Goal: Task Accomplishment & Management: Manage account settings

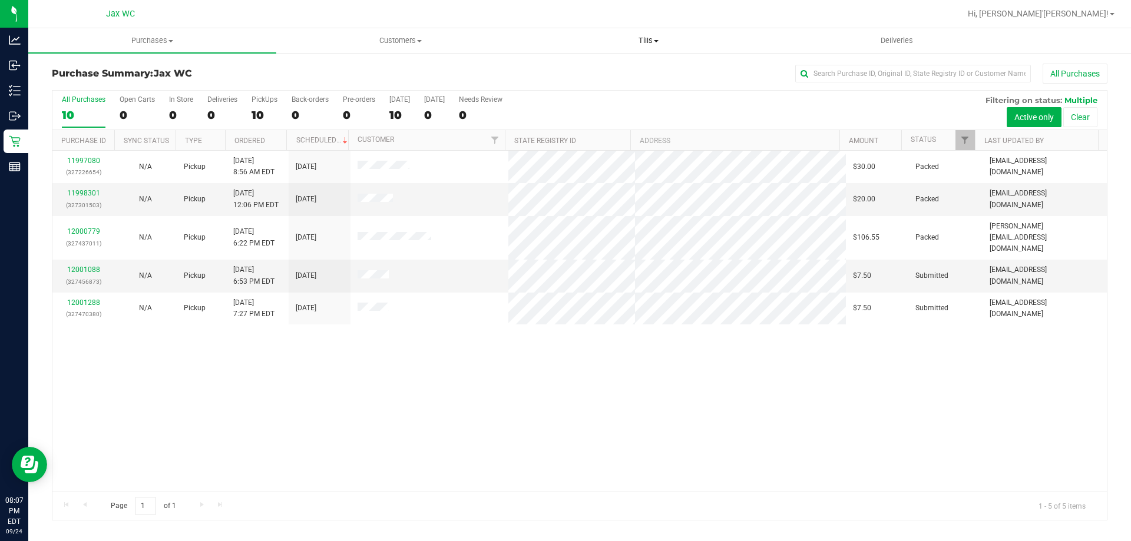
click at [650, 44] on span "Tills" at bounding box center [648, 40] width 247 height 11
click at [595, 65] on li "Manage tills" at bounding box center [648, 71] width 248 height 14
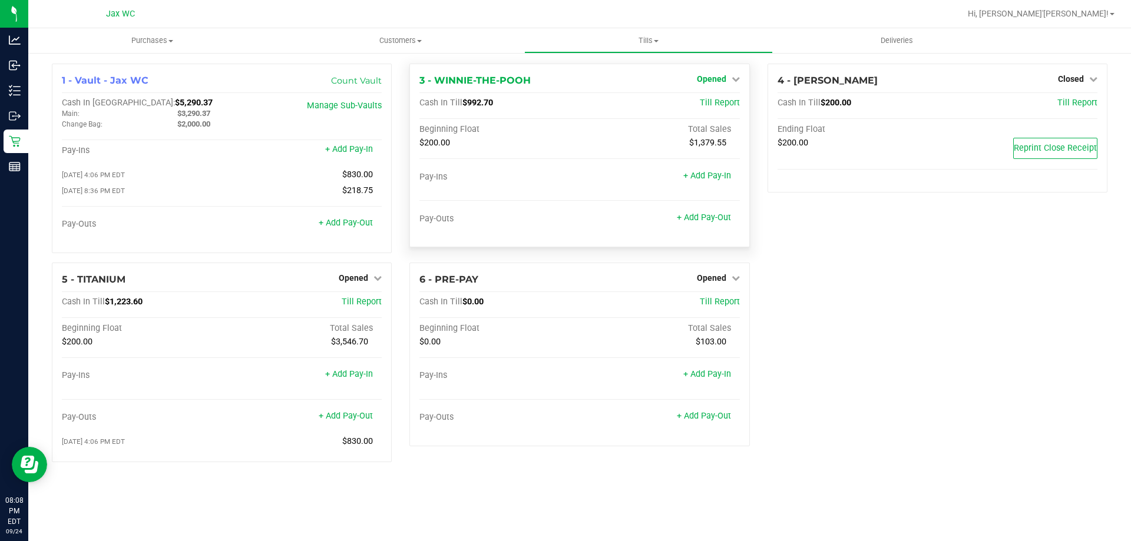
click at [727, 80] on link "Opened" at bounding box center [718, 78] width 43 height 9
click at [714, 108] on link "Close Till" at bounding box center [713, 103] width 32 height 9
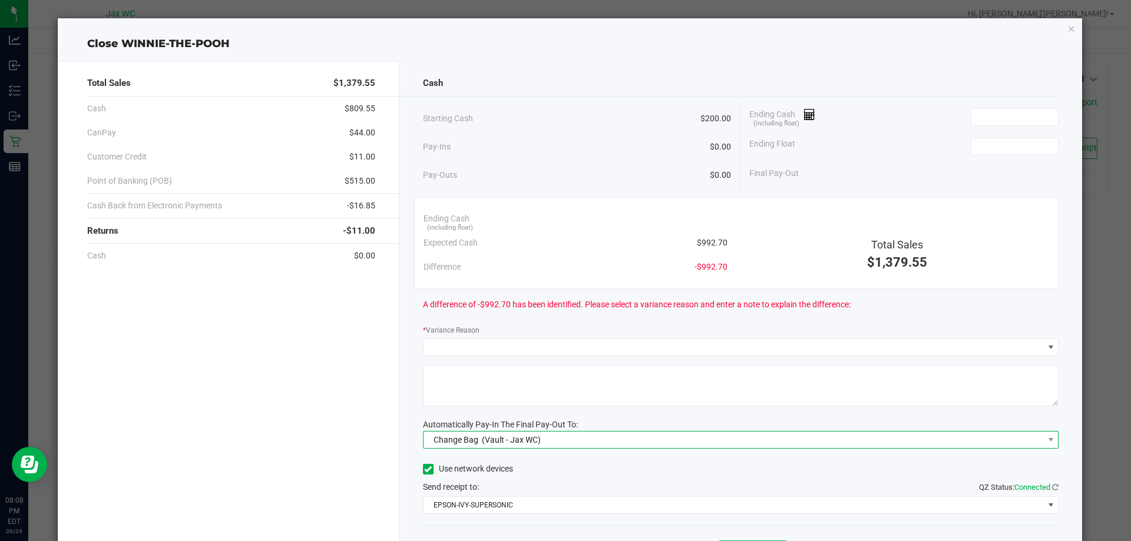
click at [648, 441] on span "Change Bag (Vault - Jax WC)" at bounding box center [733, 440] width 620 height 16
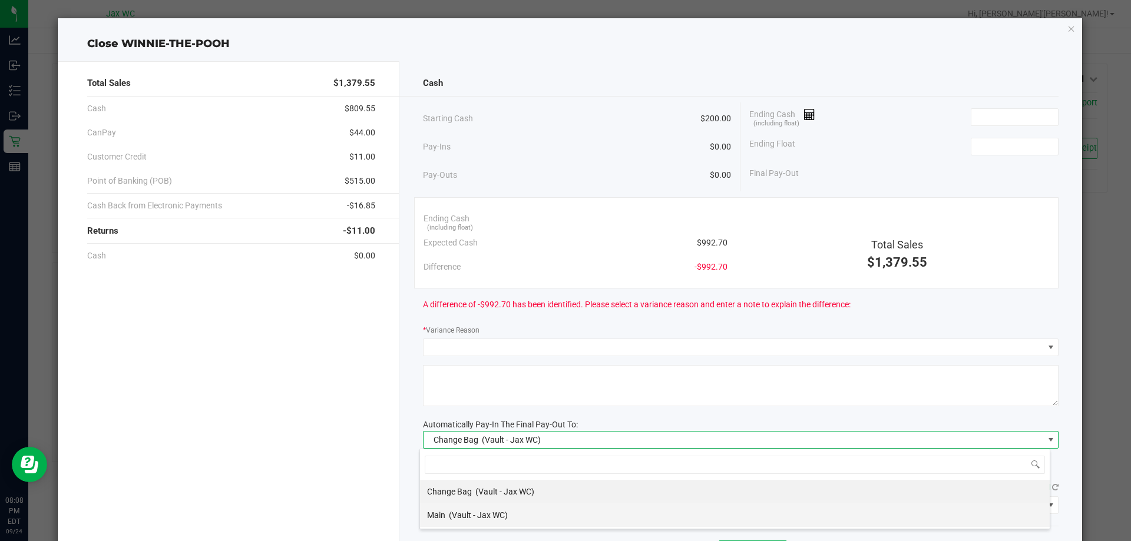
click at [503, 522] on div "Main (Vault - Jax WC)" at bounding box center [467, 515] width 81 height 21
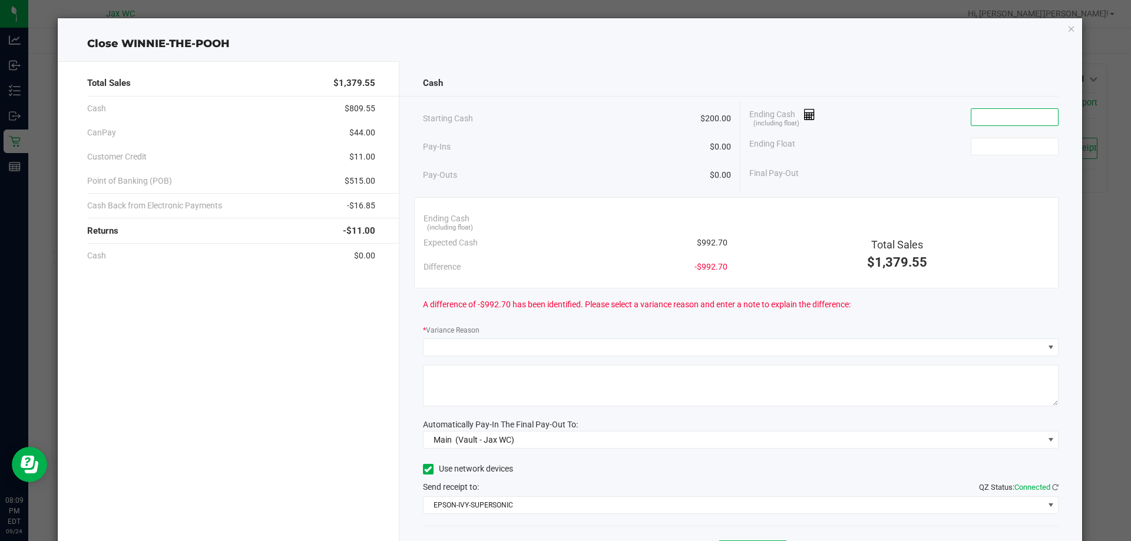
click at [1014, 117] on input at bounding box center [1014, 117] width 87 height 16
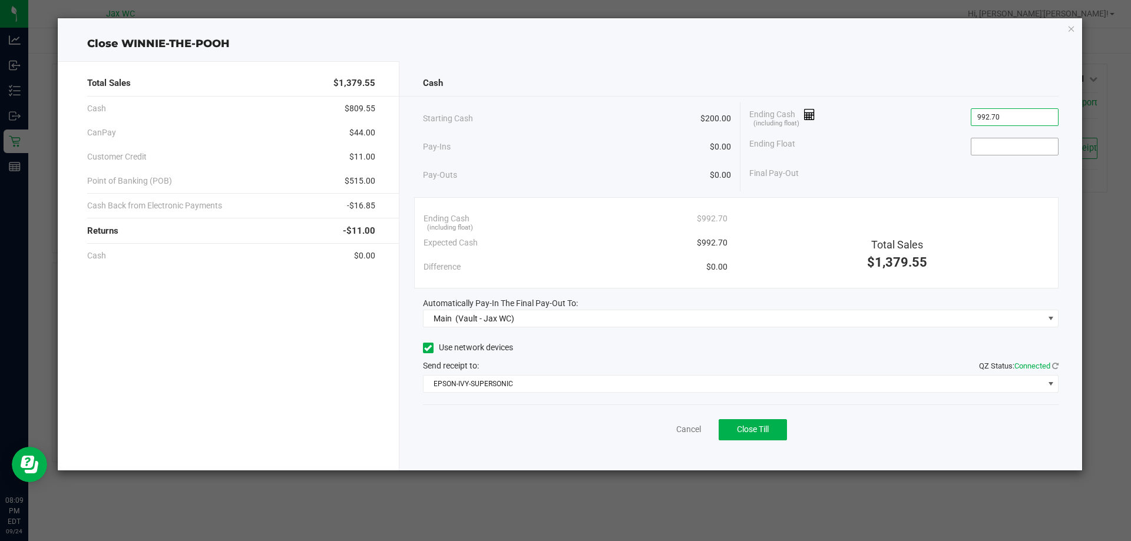
type input "$992.70"
click at [1001, 141] on input at bounding box center [1014, 146] width 87 height 16
type input "$200.00"
click at [903, 133] on div "Ending Float $200.00" at bounding box center [903, 146] width 309 height 29
click at [772, 431] on button "Close Till" at bounding box center [752, 429] width 68 height 21
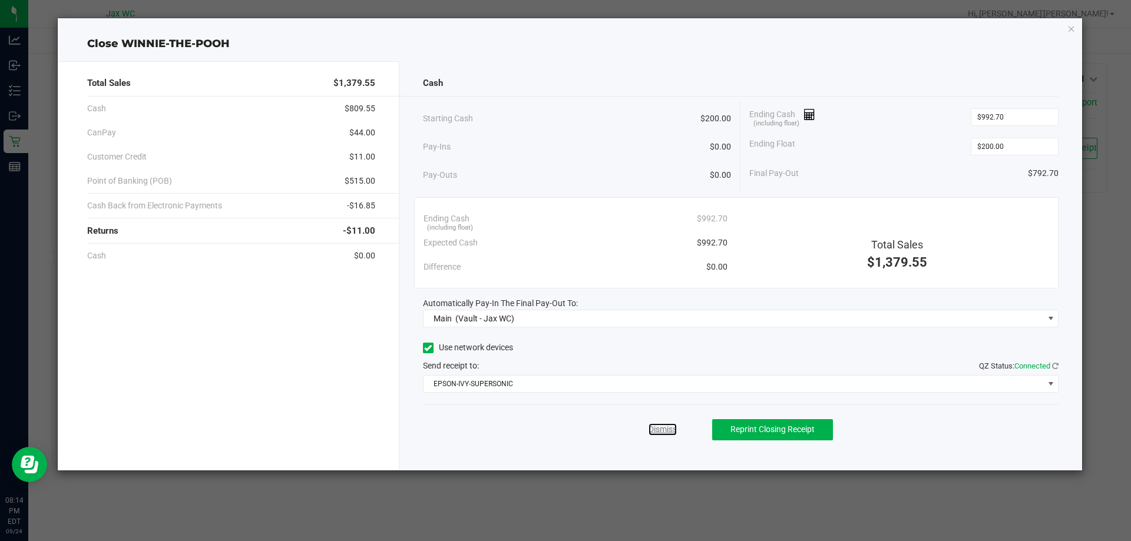
click at [660, 430] on link "Dismiss" at bounding box center [662, 429] width 28 height 12
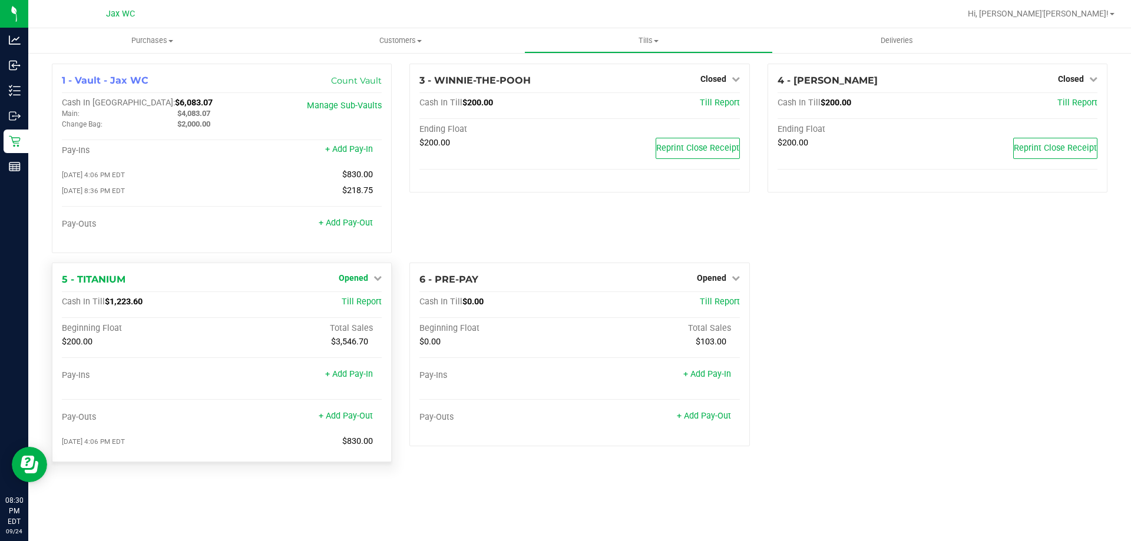
click at [365, 276] on span "Opened" at bounding box center [353, 277] width 29 height 9
click at [363, 305] on link "Close Till" at bounding box center [355, 301] width 32 height 9
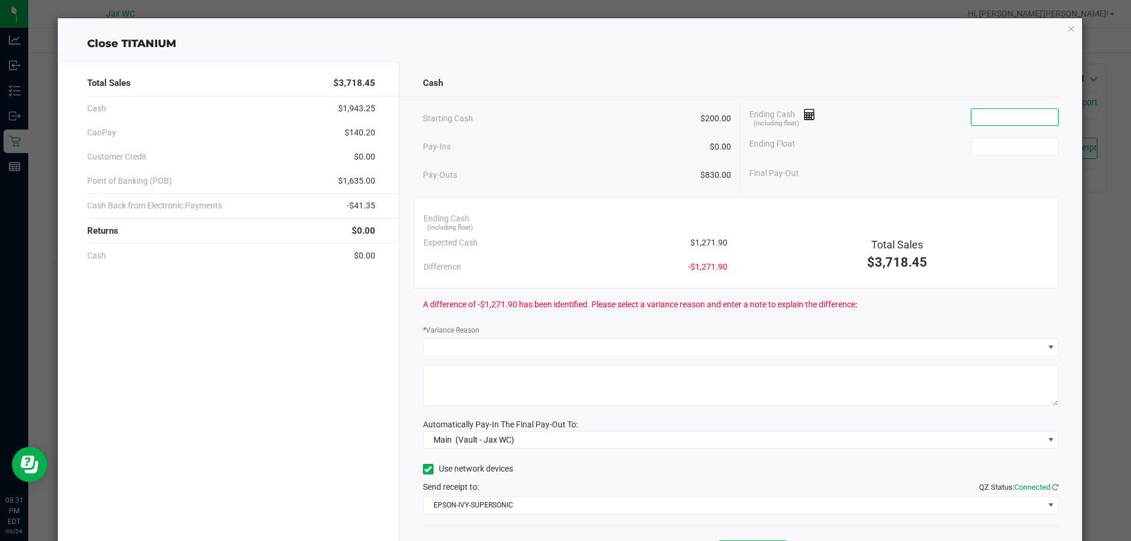
click at [1001, 118] on input at bounding box center [1014, 117] width 87 height 16
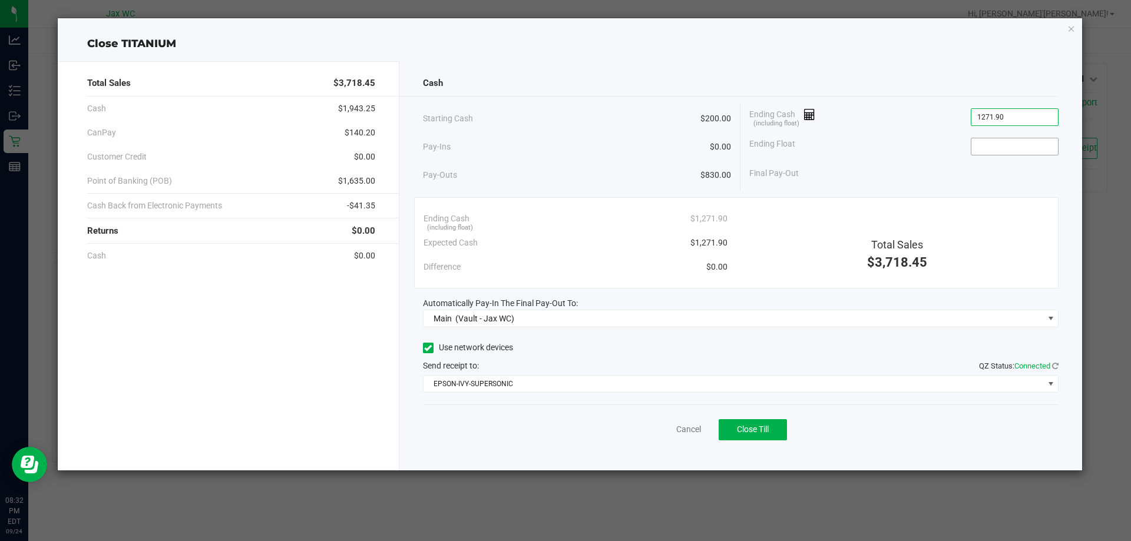
type input "$1,271.90"
click at [996, 148] on input at bounding box center [1014, 146] width 87 height 16
type input "$200.00"
click at [904, 93] on div "Cash" at bounding box center [741, 83] width 636 height 25
click at [739, 434] on span "Close Till" at bounding box center [753, 429] width 32 height 9
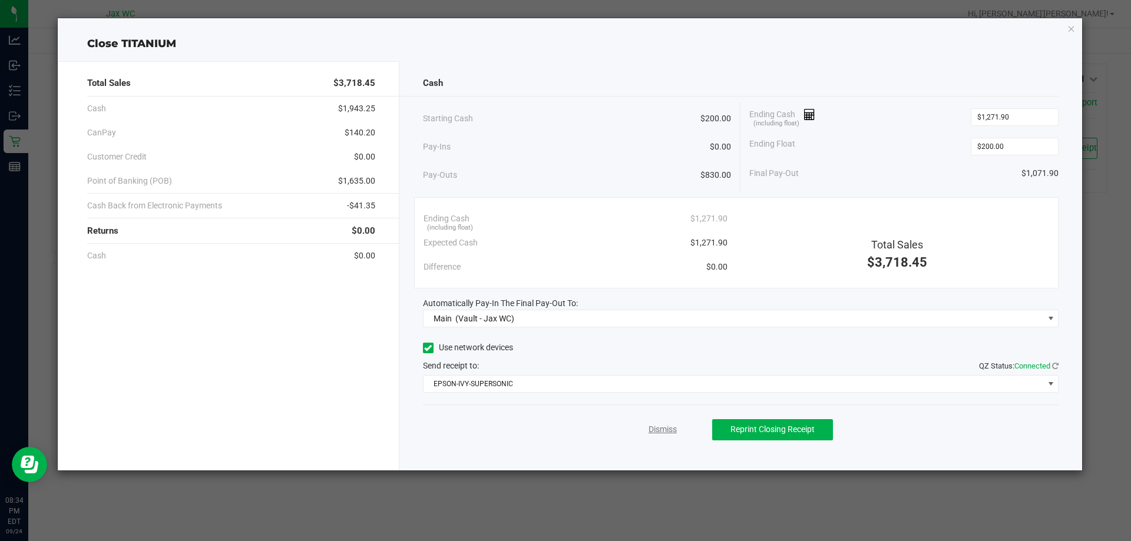
click at [662, 428] on link "Dismiss" at bounding box center [662, 429] width 28 height 12
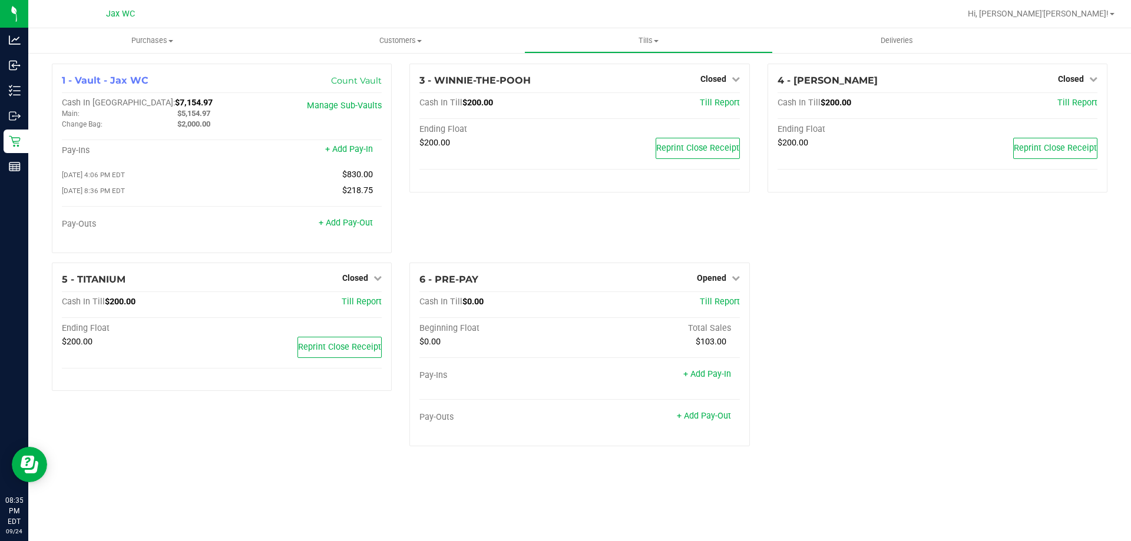
click at [957, 454] on div "1 - Vault - Jax WC Count Vault Cash In Vault: $7,154.97 Main: $5,154.97 Change …" at bounding box center [579, 260] width 1073 height 392
click at [729, 277] on link "Opened" at bounding box center [718, 277] width 43 height 9
click at [732, 304] on div "Close Till" at bounding box center [712, 302] width 87 height 15
click at [720, 303] on link "Close Till" at bounding box center [713, 301] width 32 height 9
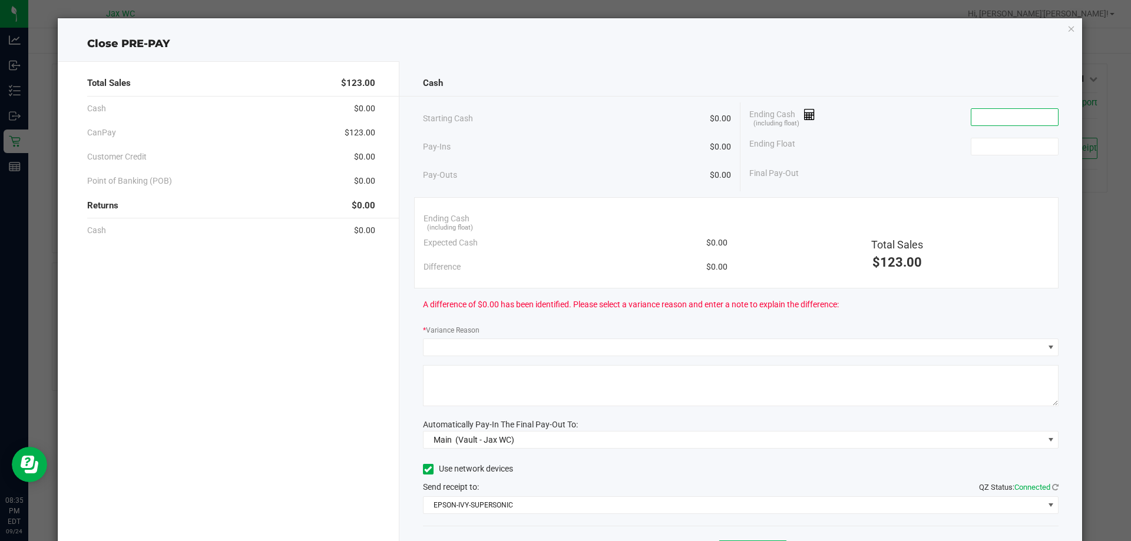
click at [1024, 120] on input at bounding box center [1014, 117] width 87 height 16
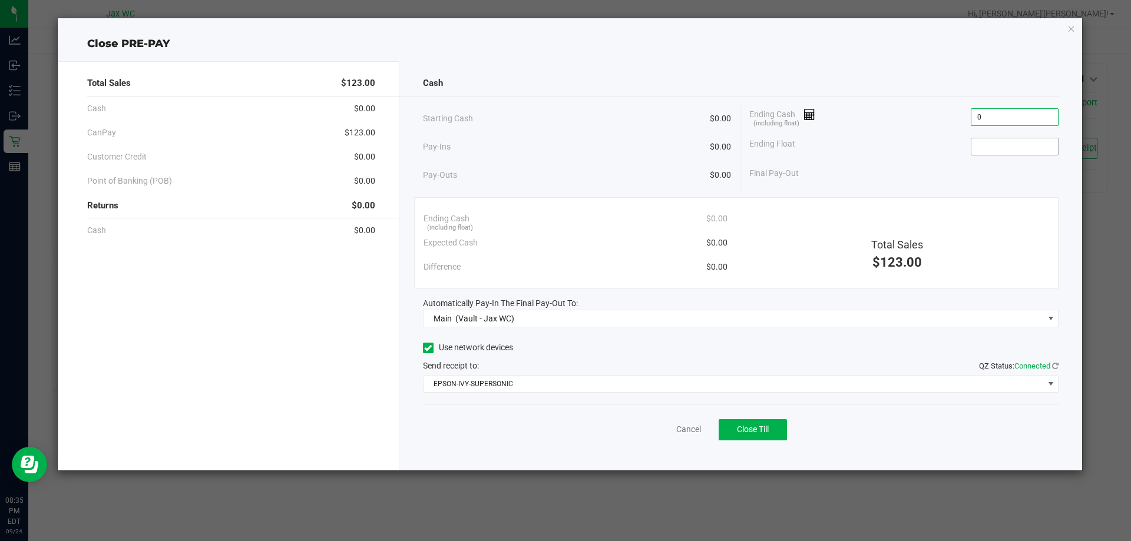
type input "$0.00"
click at [1009, 147] on input at bounding box center [1014, 146] width 87 height 16
type input "$0.00"
click at [756, 437] on button "Close Till" at bounding box center [752, 429] width 68 height 21
click at [664, 432] on link "Dismiss" at bounding box center [662, 429] width 28 height 12
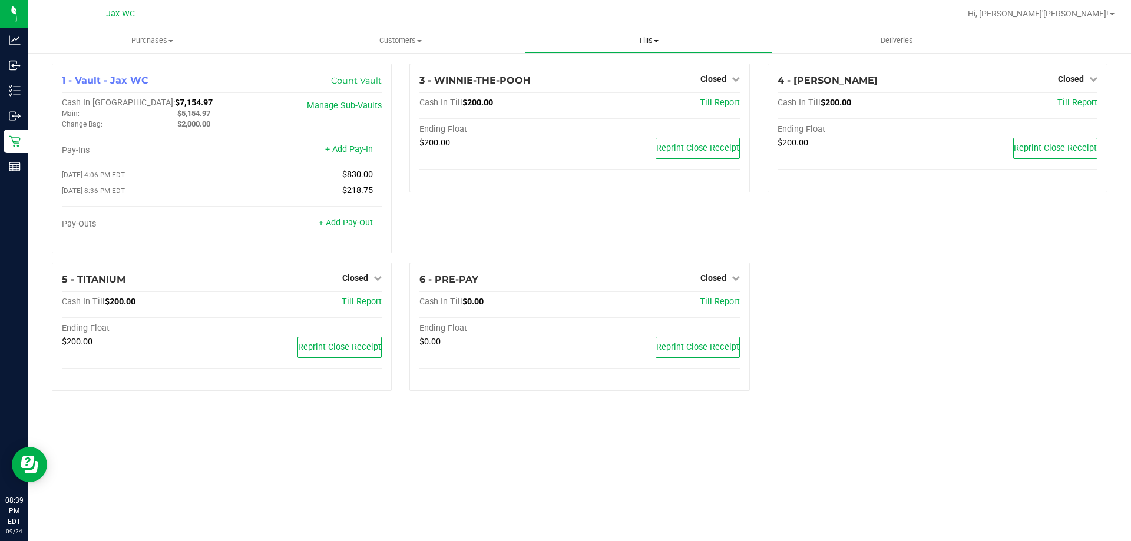
drag, startPoint x: 647, startPoint y: 35, endPoint x: 647, endPoint y: 42, distance: 7.1
click at [647, 35] on uib-tab-heading "Tills Manage tills Reconcile e-payments" at bounding box center [648, 41] width 247 height 24
click at [609, 81] on span "Reconcile e-payments" at bounding box center [582, 85] width 117 height 10
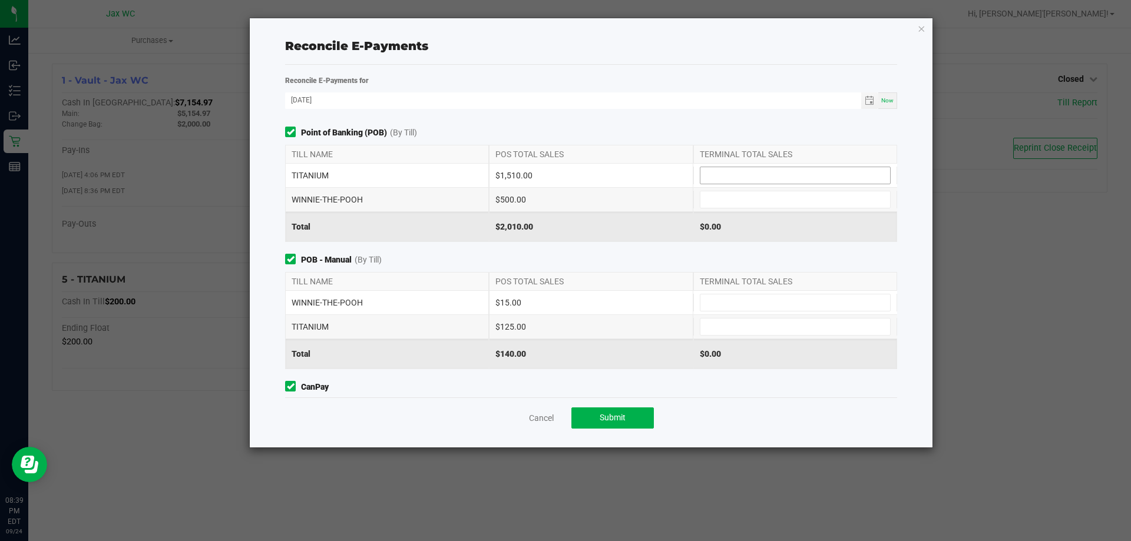
click at [739, 171] on input at bounding box center [795, 175] width 190 height 16
type input "$1,510.00"
type input "$500.00"
type input "$15.00"
type input "$125.00"
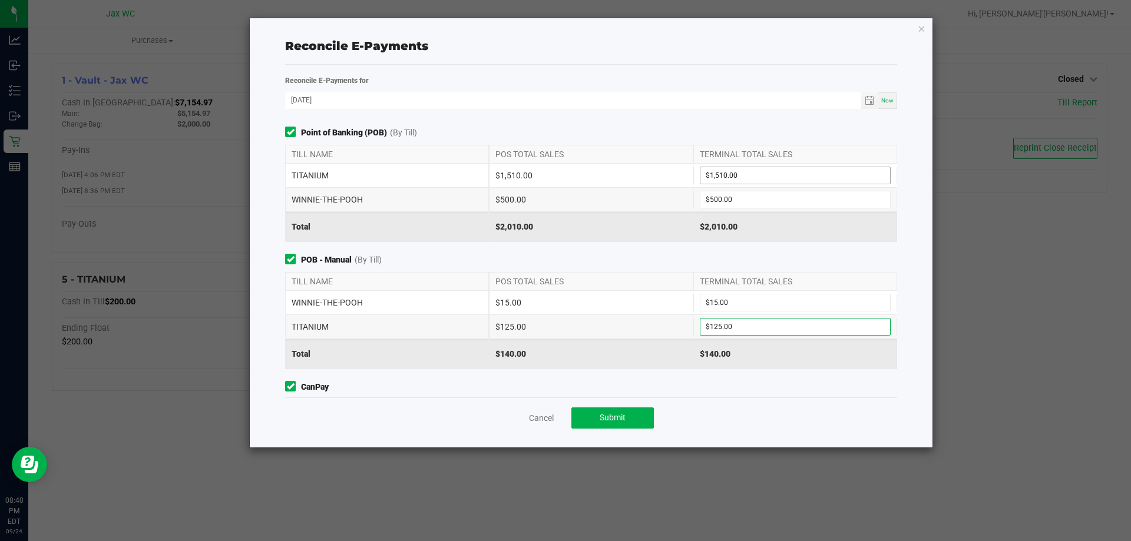
scroll to position [115, 0]
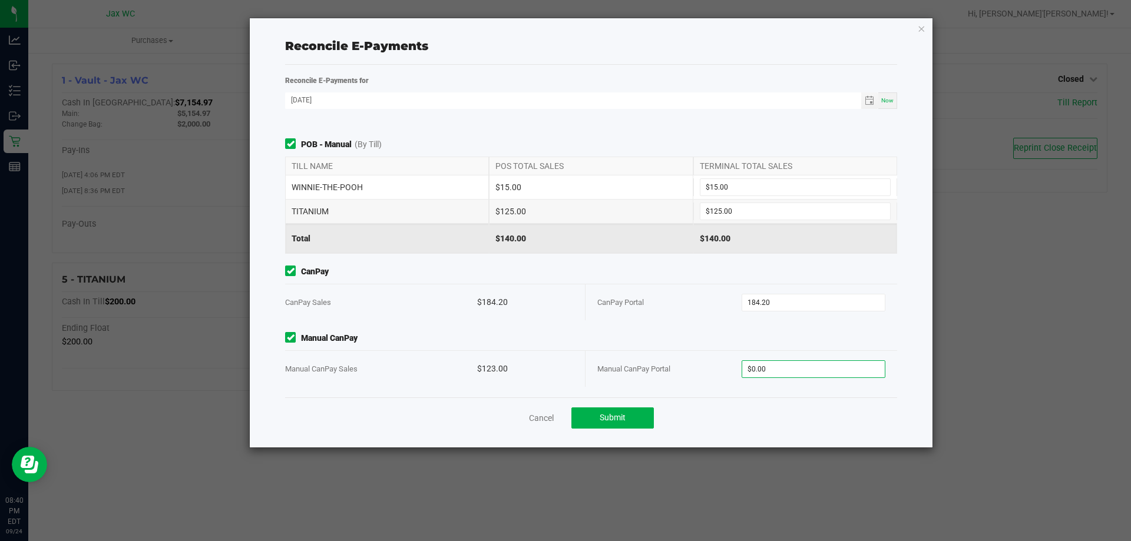
type input "$184.20"
type input "$123.00"
click at [646, 419] on button "Submit" at bounding box center [612, 418] width 82 height 21
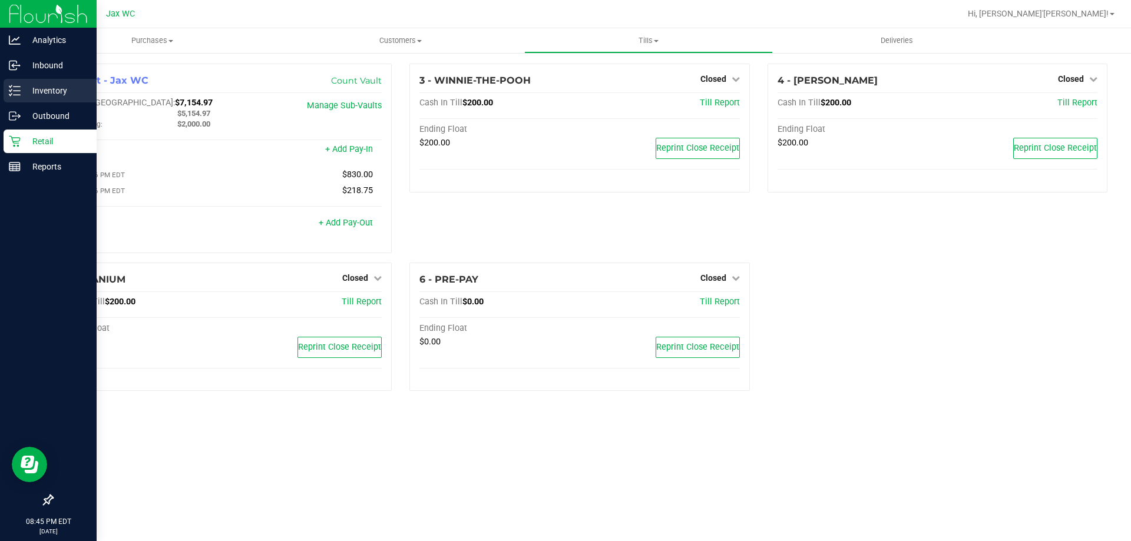
click at [37, 92] on p "Inventory" at bounding box center [56, 91] width 71 height 14
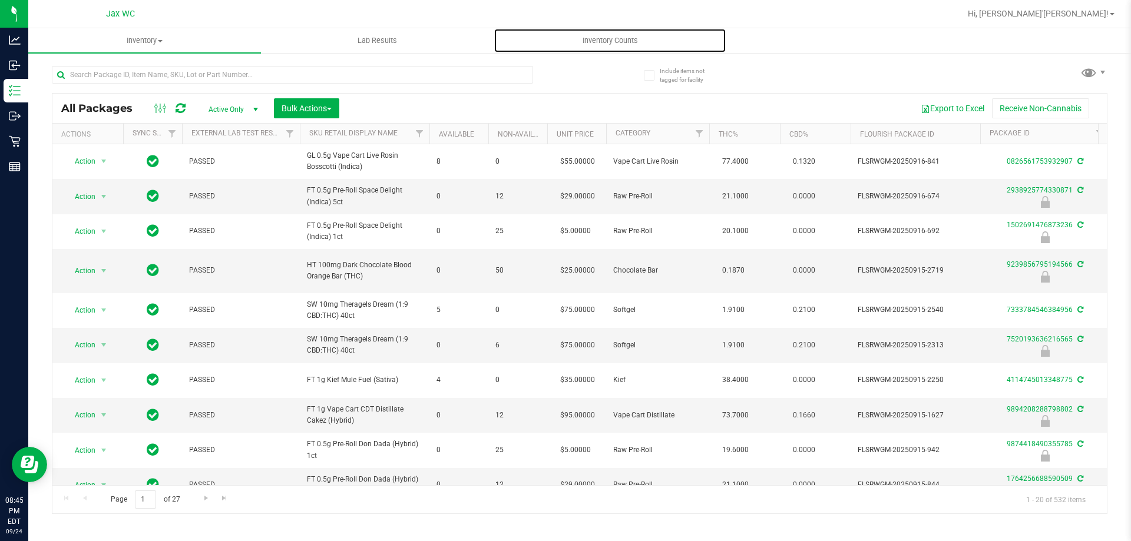
click at [625, 40] on span "Inventory Counts" at bounding box center [610, 40] width 87 height 11
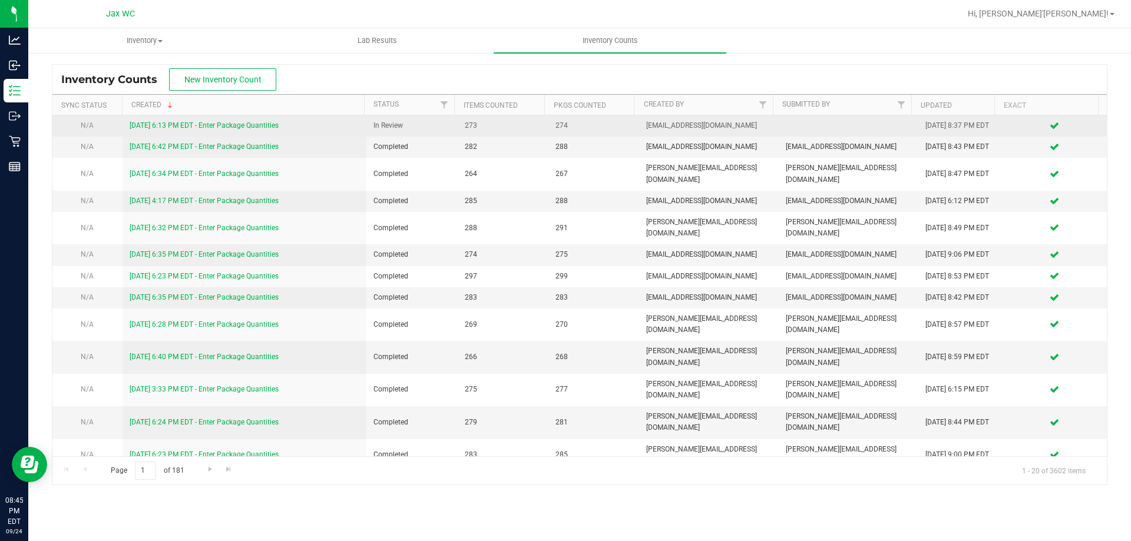
click at [254, 127] on link "[DATE] 6:13 PM EDT - Enter Package Quantities" at bounding box center [204, 125] width 149 height 8
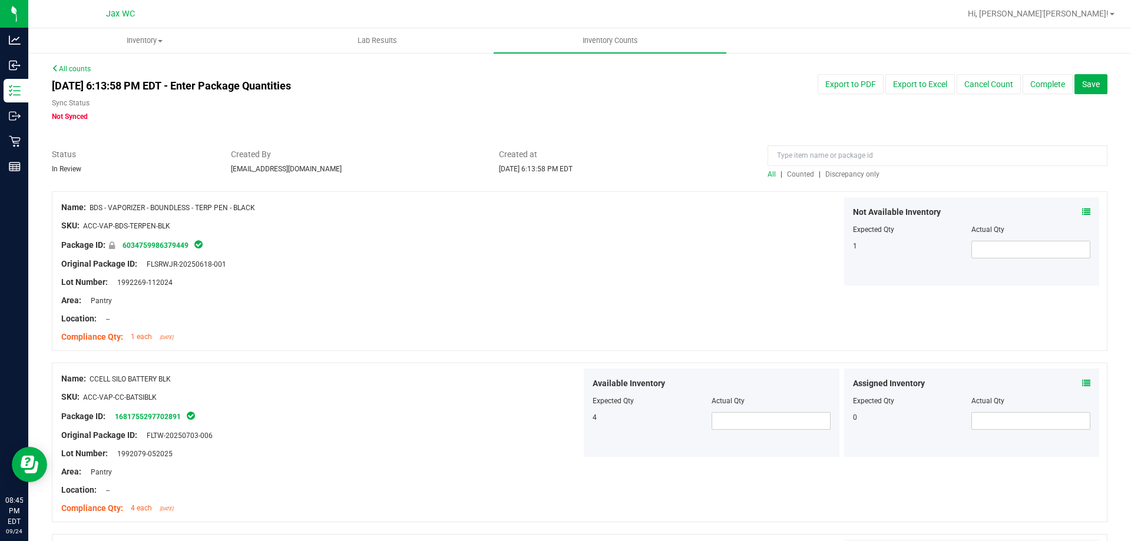
click at [837, 172] on span "Discrepancy only" at bounding box center [852, 174] width 54 height 8
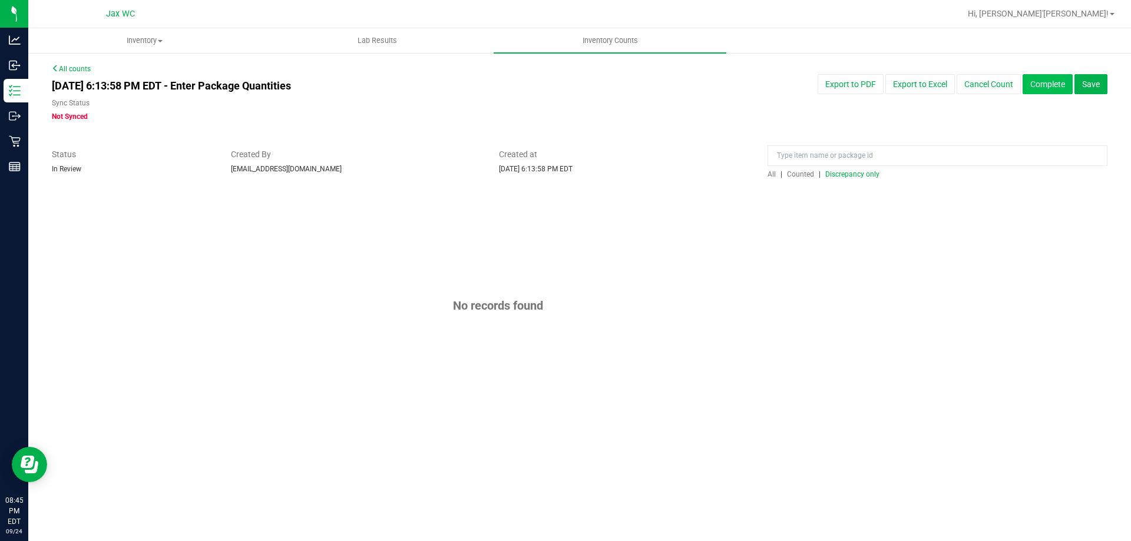
click at [1059, 88] on button "Complete" at bounding box center [1047, 84] width 50 height 20
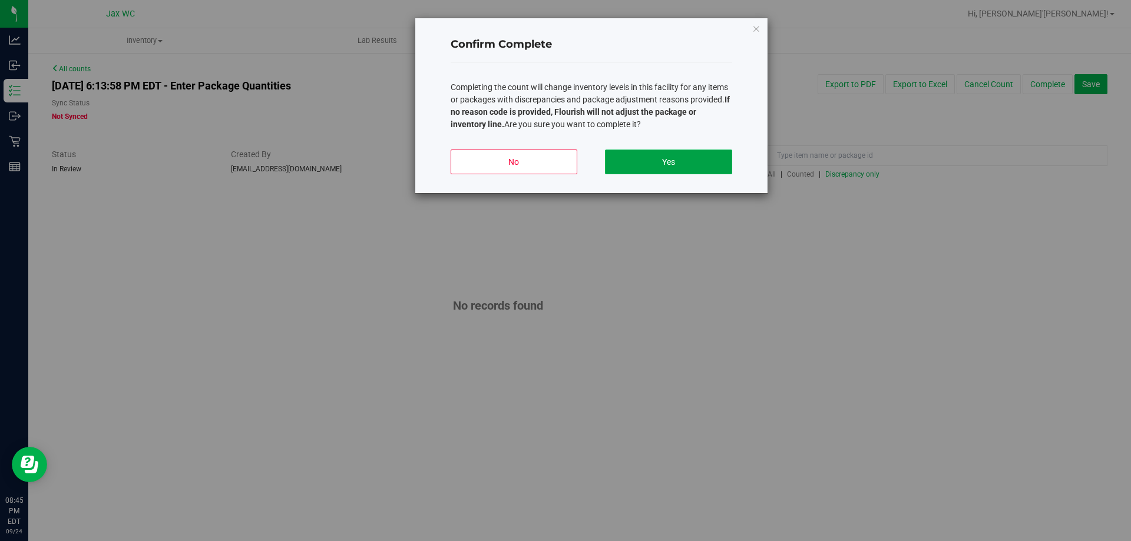
click at [622, 160] on button "Yes" at bounding box center [668, 162] width 127 height 25
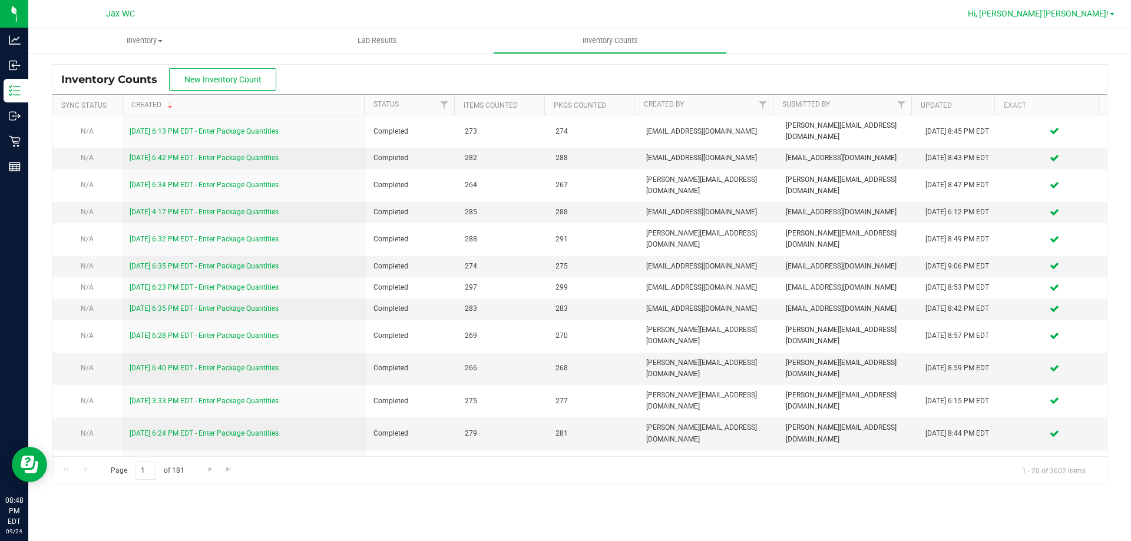
click at [1088, 14] on span "Hi, [PERSON_NAME]'[PERSON_NAME]!" at bounding box center [1038, 13] width 141 height 9
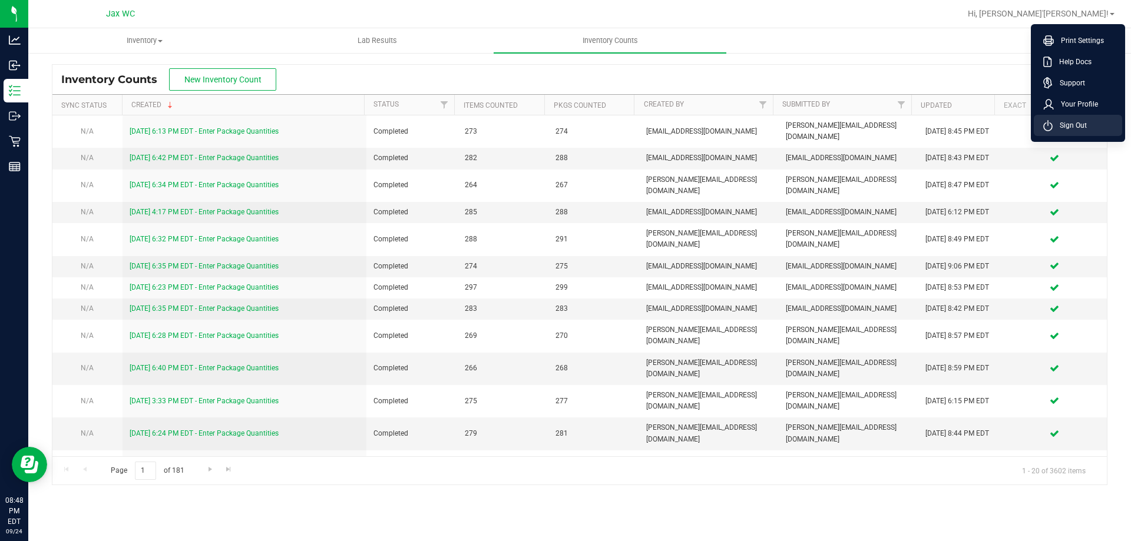
click at [1081, 133] on li "Sign Out" at bounding box center [1078, 125] width 88 height 21
